Goal: Communication & Community: Answer question/provide support

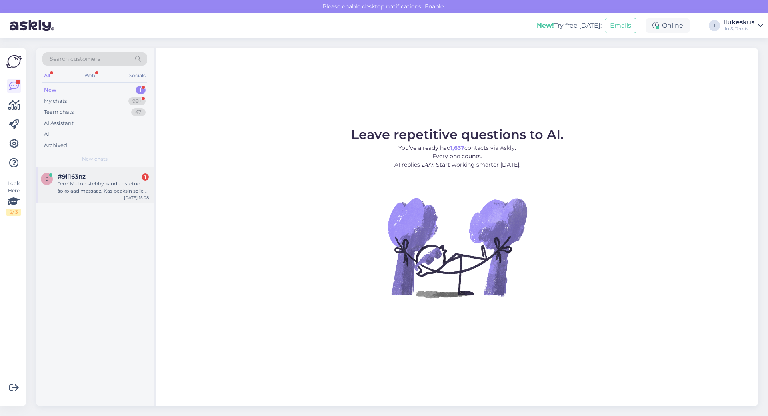
click at [100, 184] on div "Tere! Mul on stebby kaudu ostetud šokolaadimassaaz. Kas peaksin selle kodulehe …" at bounding box center [103, 187] width 91 height 14
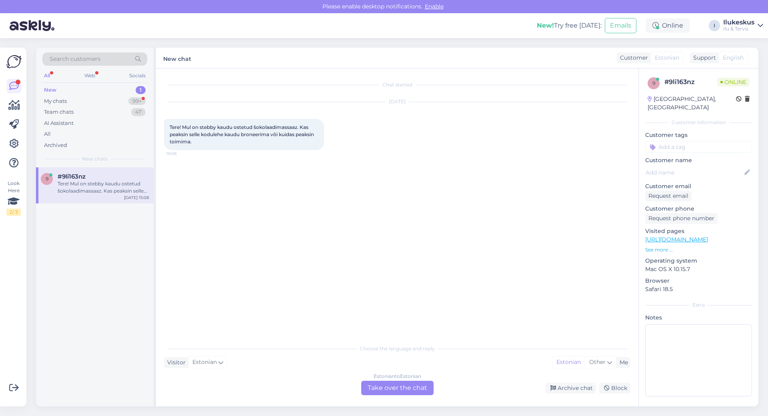
click at [402, 385] on div "Estonian to Estonian Take over the chat" at bounding box center [397, 388] width 72 height 14
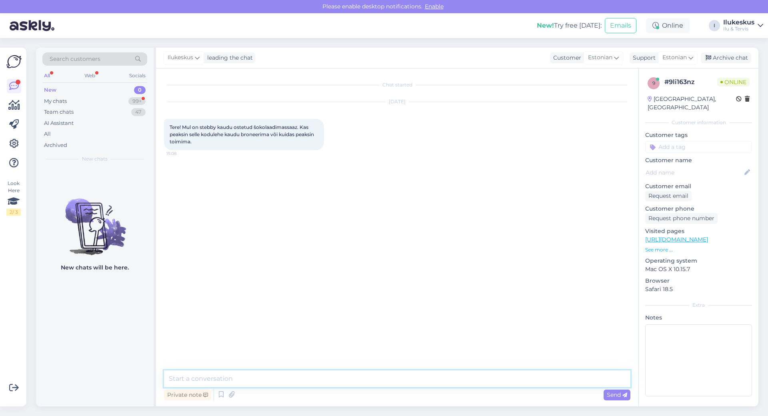
click at [174, 381] on textarea at bounding box center [397, 378] width 467 height 17
click at [223, 380] on textarea "Tere! Stebby puhaul te ei saa ise broneerida" at bounding box center [397, 378] width 467 height 17
click at [308, 379] on textarea "Tere! Stebby puhul te ei saa ise broneerida" at bounding box center [397, 378] width 467 height 17
click at [269, 378] on textarea "Tere! Stebby puhul te ei saa ise broneerida" at bounding box center [397, 378] width 467 height 17
click at [336, 381] on textarea "Tere! Stebby puhul te ei saa ise online'is broneerida" at bounding box center [397, 378] width 467 height 17
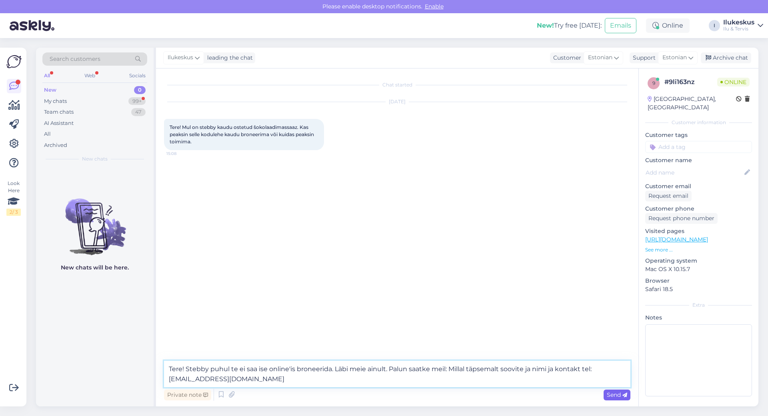
type textarea "Tere! Stebby puhul te ei saa ise online'is broneerida. Läbi meie ainult. Palun …"
click at [616, 396] on span "Send" at bounding box center [617, 394] width 20 height 7
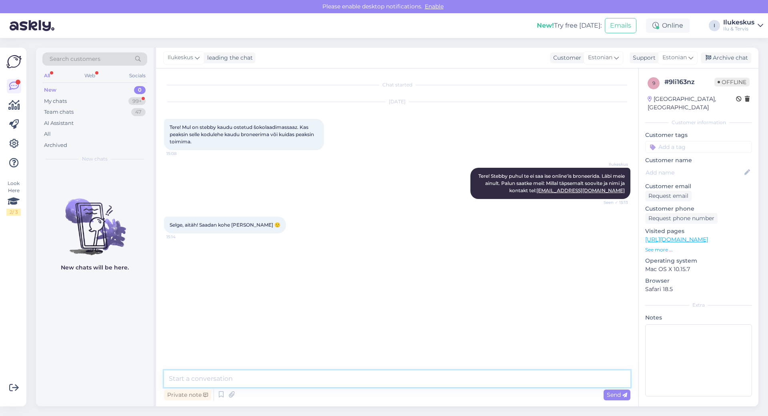
click at [180, 378] on textarea at bounding box center [397, 378] width 467 height 17
type textarea "Jah. Aitäh!"
click at [618, 393] on span "Send" at bounding box center [617, 394] width 20 height 7
